Goal: Navigation & Orientation: Find specific page/section

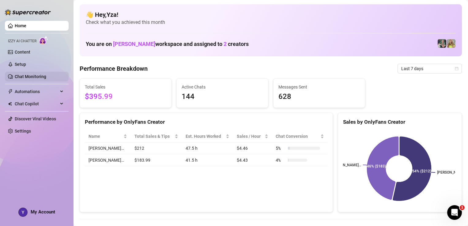
click at [46, 78] on link "Chat Monitoring" at bounding box center [31, 76] width 32 height 5
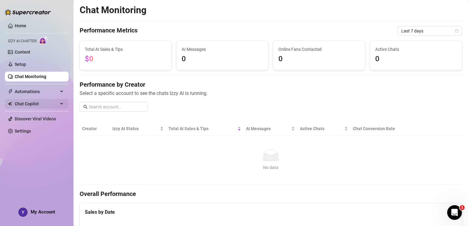
click at [63, 105] on div "Chat Copilot" at bounding box center [37, 104] width 64 height 10
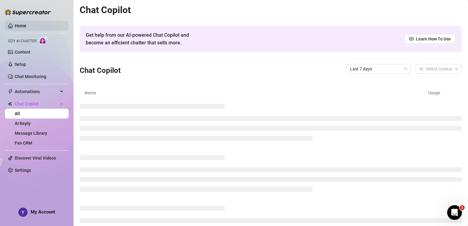
click at [16, 25] on link "Home" at bounding box center [21, 25] width 12 height 5
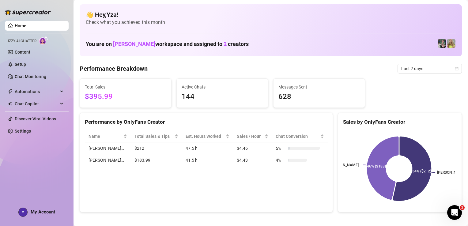
click at [16, 25] on link "Home" at bounding box center [21, 25] width 12 height 5
click at [23, 64] on link "Setup" at bounding box center [20, 64] width 11 height 5
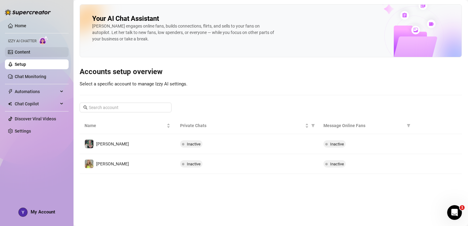
click at [26, 50] on link "Content" at bounding box center [23, 52] width 16 height 5
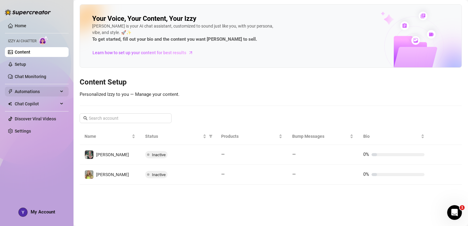
click at [64, 91] on div "Automations" at bounding box center [37, 92] width 64 height 10
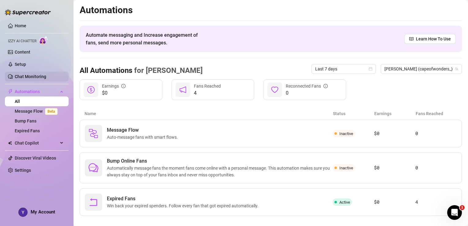
click at [43, 76] on link "Chat Monitoring" at bounding box center [31, 76] width 32 height 5
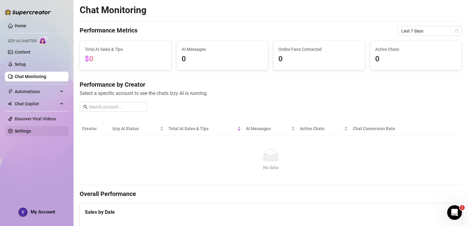
click at [31, 132] on link "Settings" at bounding box center [23, 131] width 16 height 5
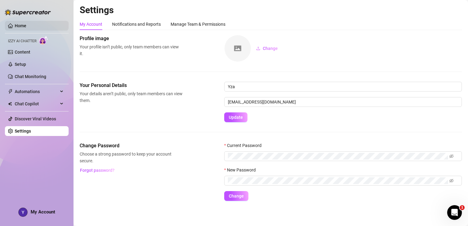
click at [15, 26] on link "Home" at bounding box center [21, 25] width 12 height 5
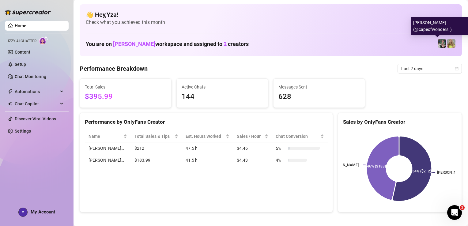
click at [440, 45] on img at bounding box center [442, 43] width 9 height 9
click at [447, 45] on img at bounding box center [451, 43] width 9 height 9
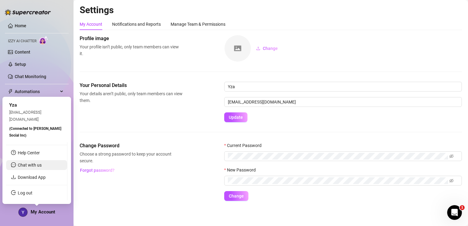
click at [45, 167] on li "Chat with us" at bounding box center [36, 165] width 61 height 10
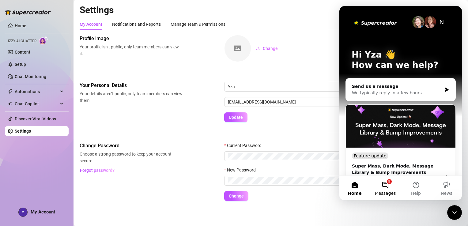
click at [388, 186] on button "5 Messages" at bounding box center [385, 188] width 31 height 25
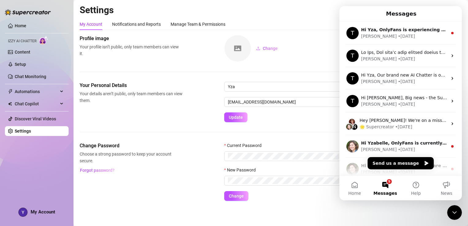
click at [316, 55] on div "Change" at bounding box center [343, 48] width 238 height 27
click at [33, 14] on img at bounding box center [28, 12] width 46 height 6
click at [7, 13] on img at bounding box center [28, 12] width 46 height 6
click at [26, 25] on link "Home" at bounding box center [21, 25] width 12 height 5
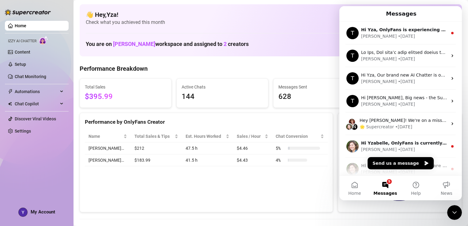
click at [321, 195] on div "Performance by OnlyFans Creator Name Total Sales & Tips Est. Hours Worked Sales…" at bounding box center [206, 163] width 253 height 100
drag, startPoint x: 321, startPoint y: 195, endPoint x: 336, endPoint y: 219, distance: 28.0
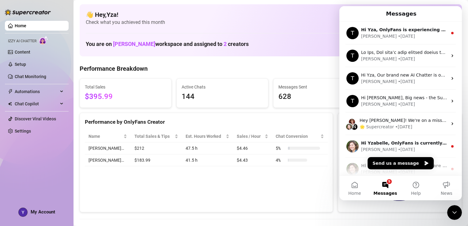
click at [390, 186] on button "5 Messages" at bounding box center [385, 188] width 31 height 25
click at [31, 41] on span "Izzy AI Chatter" at bounding box center [22, 41] width 28 height 6
click at [46, 41] on img at bounding box center [43, 40] width 9 height 9
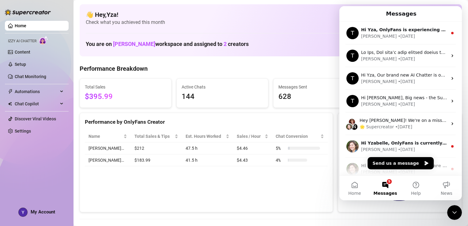
click at [46, 41] on img at bounding box center [43, 40] width 9 height 9
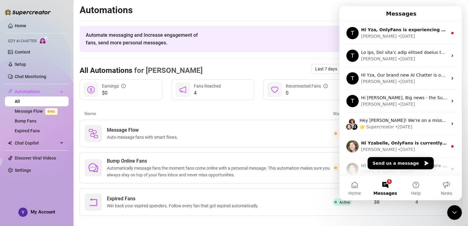
click at [455, 213] on icon "Close Intercom Messenger" at bounding box center [454, 212] width 4 height 2
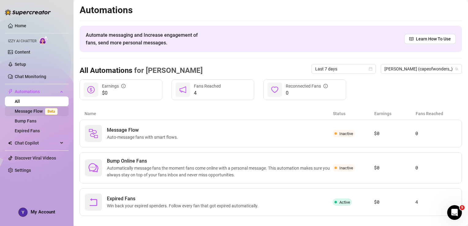
click at [38, 112] on link "Message Flow Beta" at bounding box center [37, 111] width 45 height 5
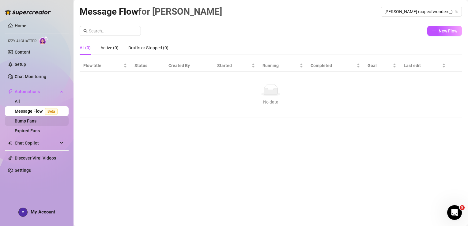
click at [36, 121] on link "Bump Fans" at bounding box center [26, 121] width 22 height 5
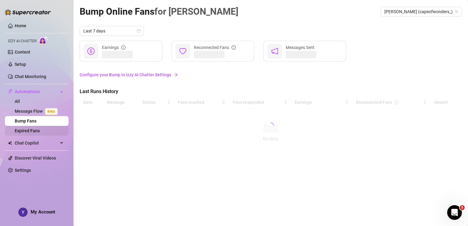
click at [39, 132] on link "Expired Fans" at bounding box center [27, 130] width 25 height 5
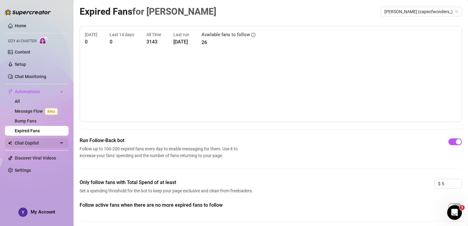
click at [41, 146] on span "Chat Copilot" at bounding box center [36, 143] width 43 height 10
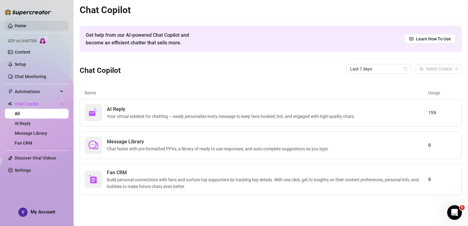
click at [26, 28] on link "Home" at bounding box center [21, 25] width 12 height 5
